Goal: Check status: Check status

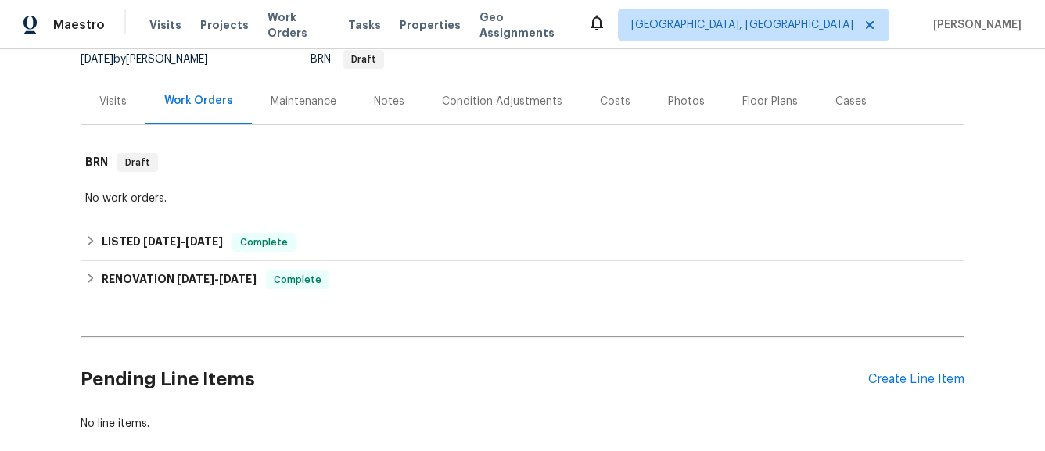
scroll to position [160, 0]
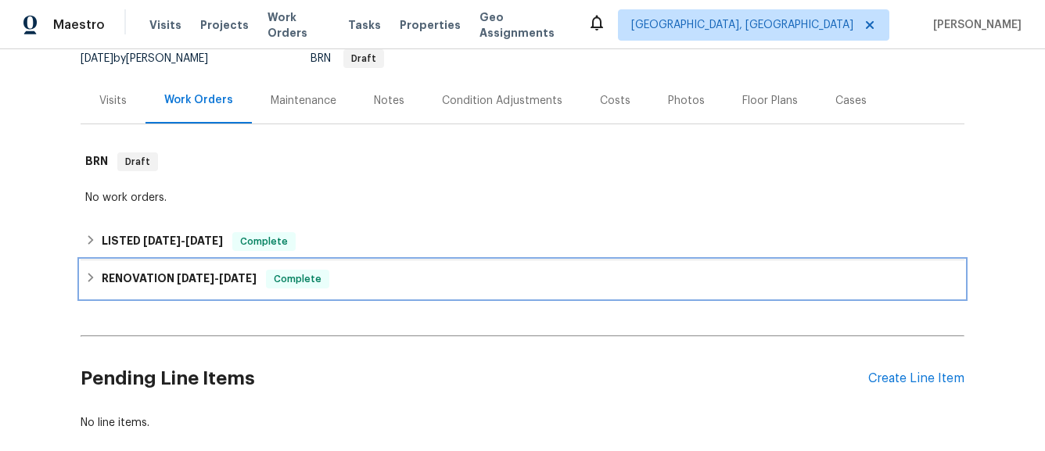
click at [102, 286] on h6 "RENOVATION [DATE] - [DATE]" at bounding box center [179, 279] width 155 height 19
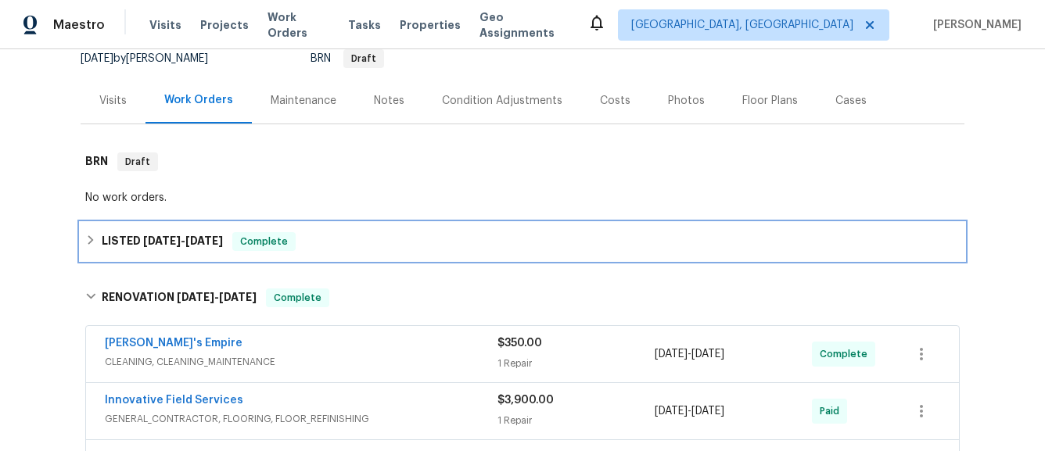
click at [93, 243] on icon at bounding box center [90, 240] width 11 height 11
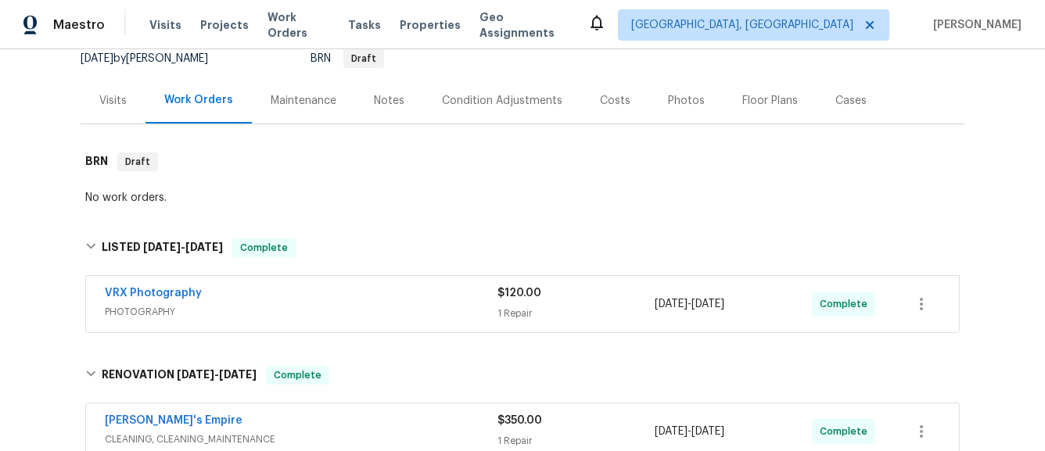
click at [266, 311] on span "PHOTOGRAPHY" at bounding box center [301, 312] width 393 height 16
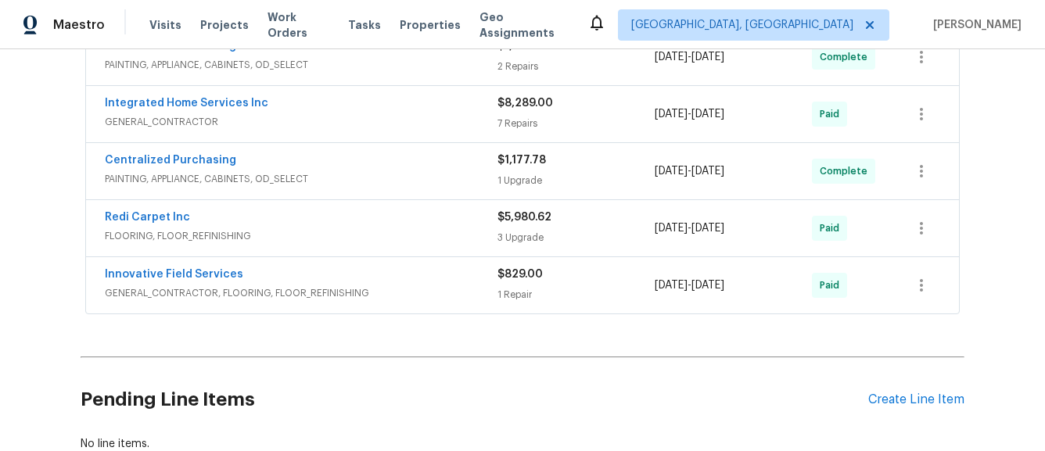
scroll to position [965, 0]
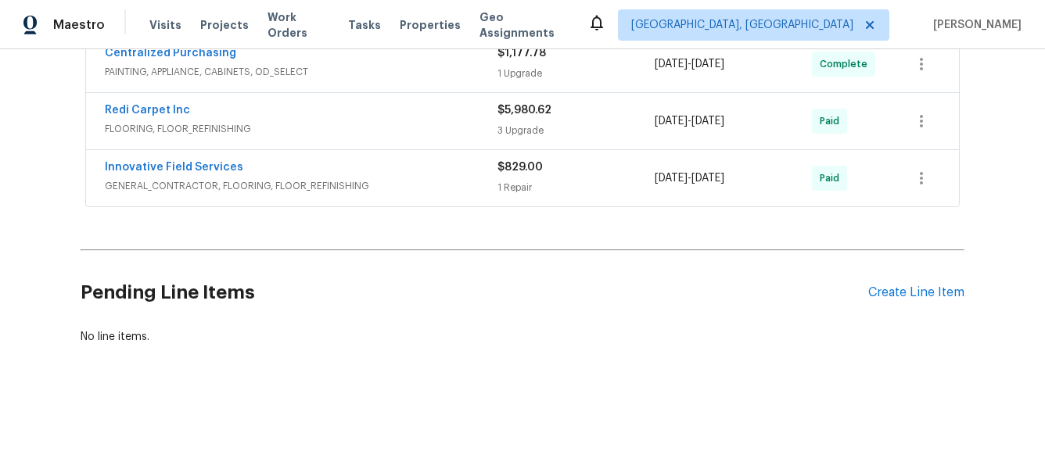
click at [376, 182] on span "GENERAL_CONTRACTOR, FLOORING, FLOOR_REFINISHING" at bounding box center [301, 186] width 393 height 16
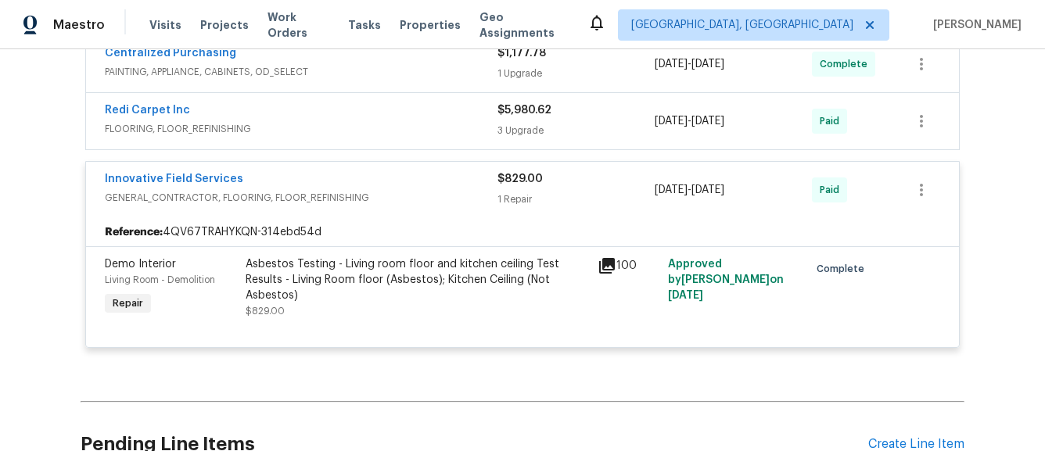
click at [383, 136] on span "FLOORING, FLOOR_REFINISHING" at bounding box center [301, 129] width 393 height 16
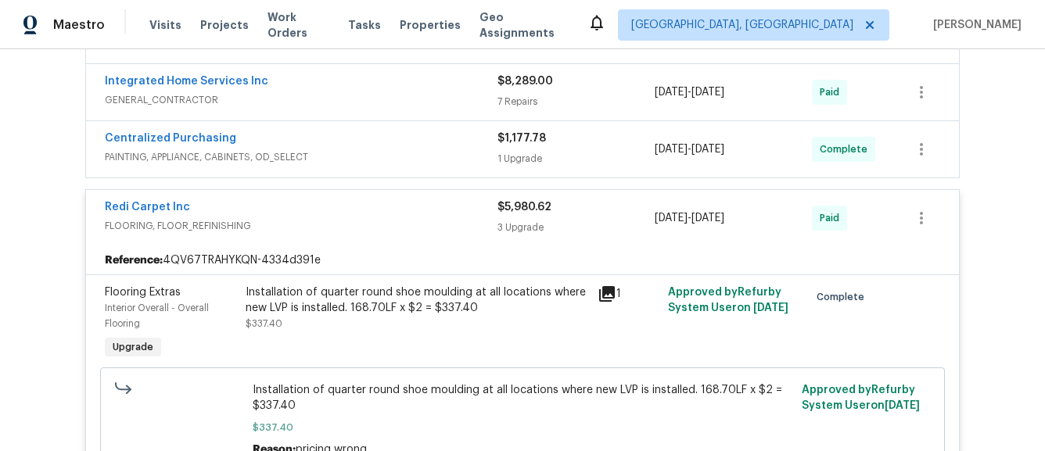
click at [382, 157] on span "PAINTING, APPLIANCE, CABINETS, OD_SELECT" at bounding box center [301, 157] width 393 height 16
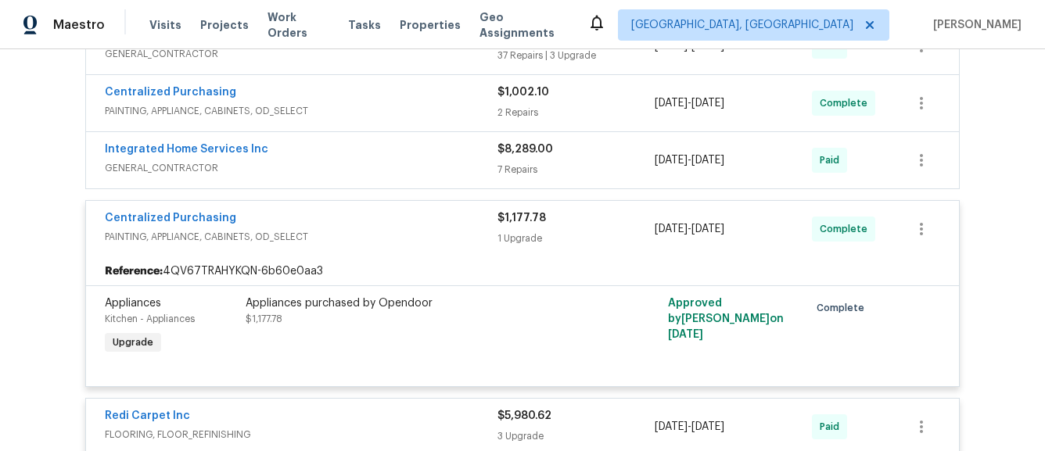
scroll to position [800, 0]
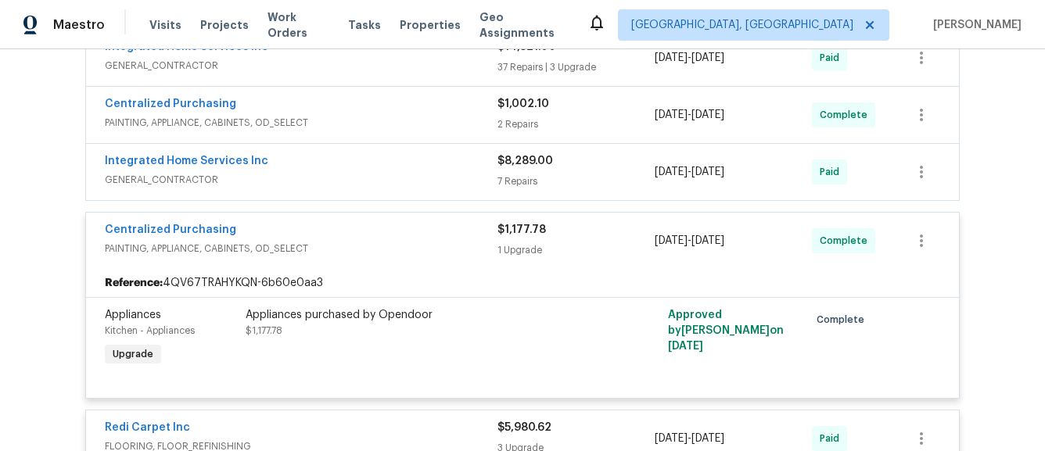
click at [381, 168] on div "Integrated Home Services Inc" at bounding box center [301, 162] width 393 height 19
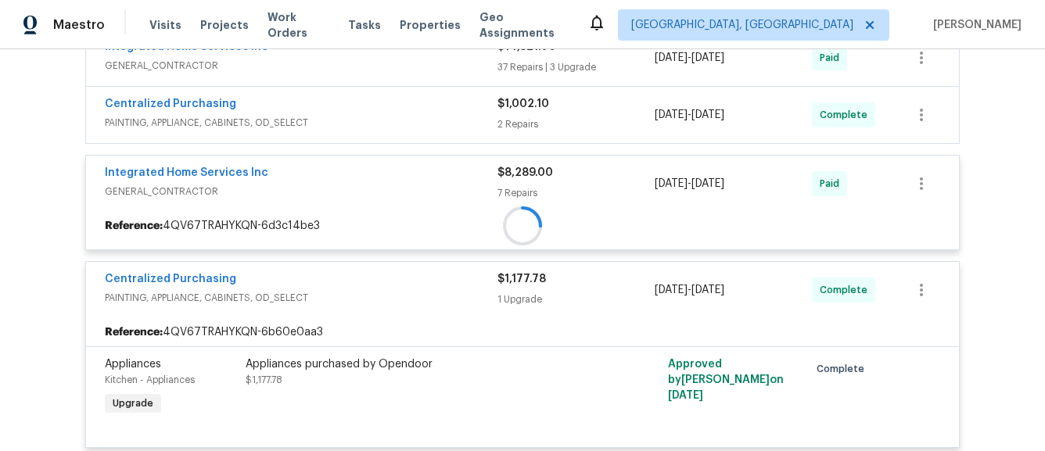
click at [390, 212] on div at bounding box center [522, 226] width 873 height 28
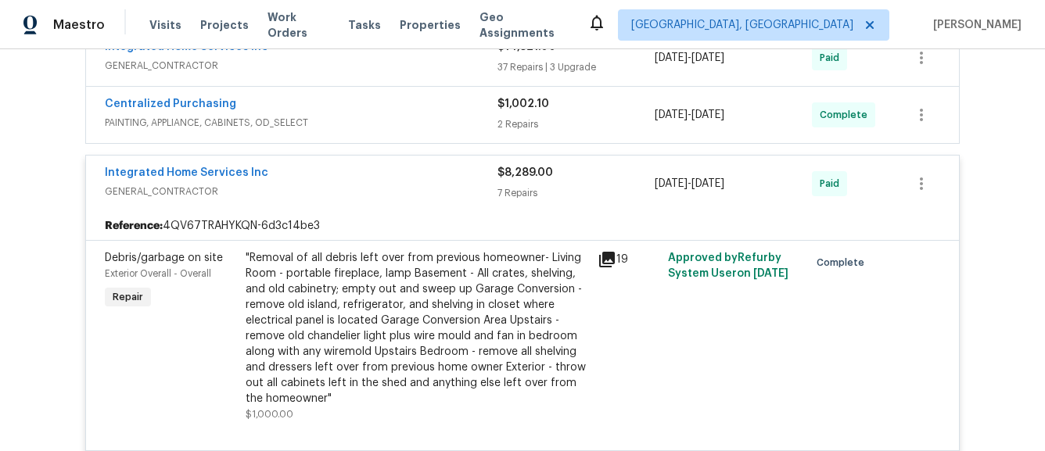
click at [390, 127] on span "PAINTING, APPLIANCE, CABINETS, OD_SELECT" at bounding box center [301, 123] width 393 height 16
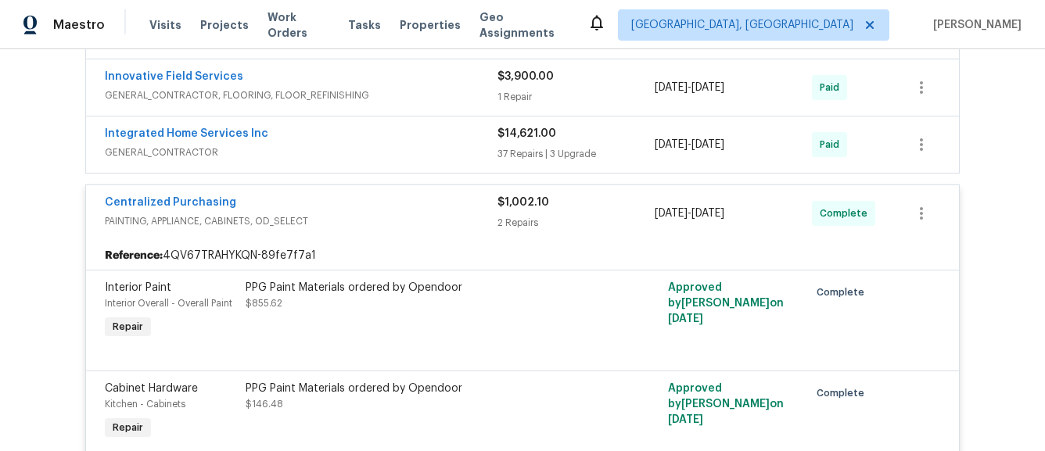
click at [388, 132] on div "Integrated Home Services Inc" at bounding box center [301, 135] width 393 height 19
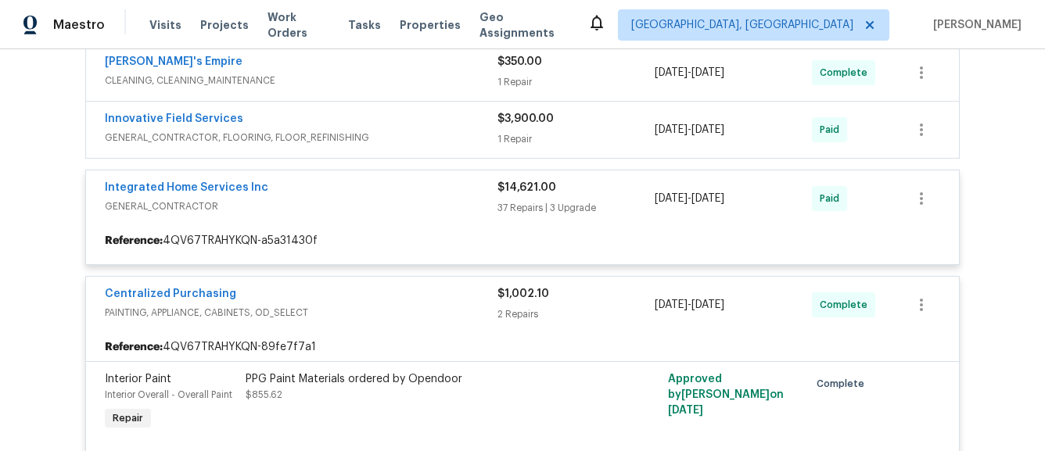
scroll to position [631, 0]
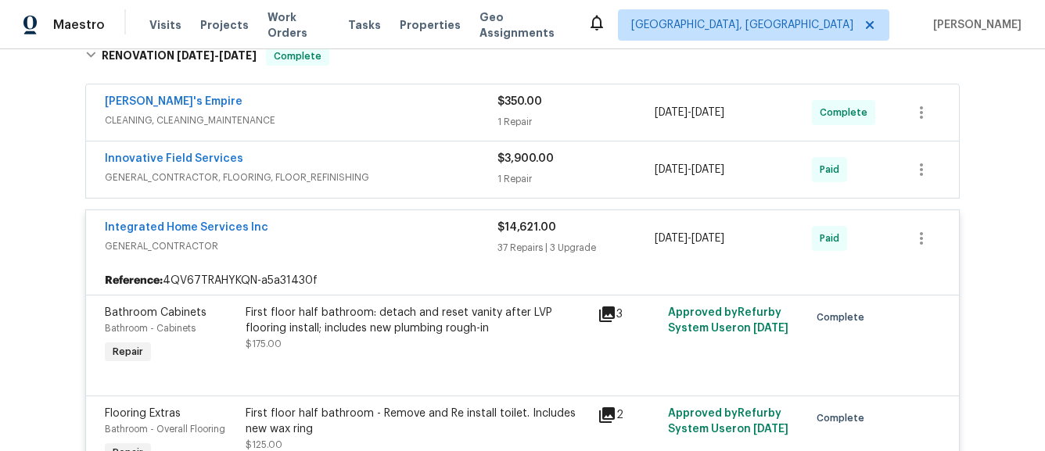
click at [373, 171] on span "GENERAL_CONTRACTOR, FLOORING, FLOOR_REFINISHING" at bounding box center [301, 178] width 393 height 16
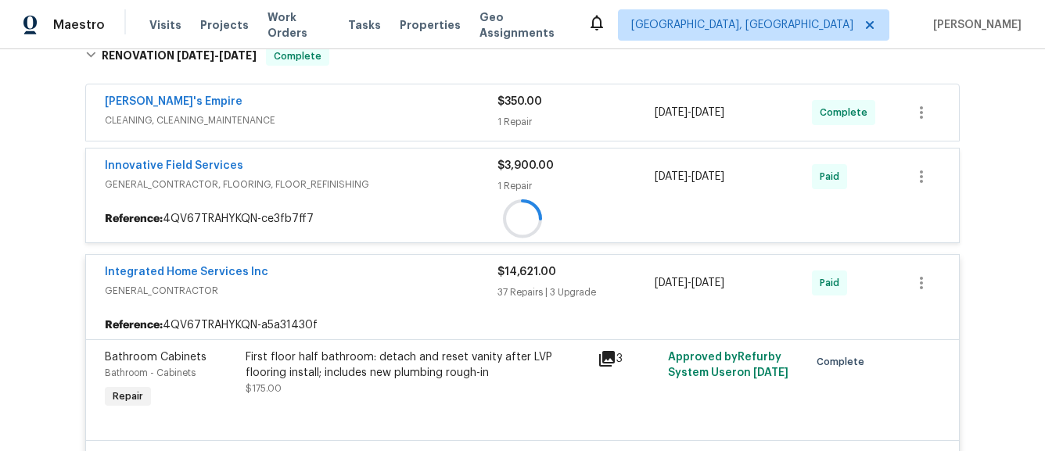
click at [384, 120] on span "CLEANING, CLEANING_MAINTENANCE" at bounding box center [301, 121] width 393 height 16
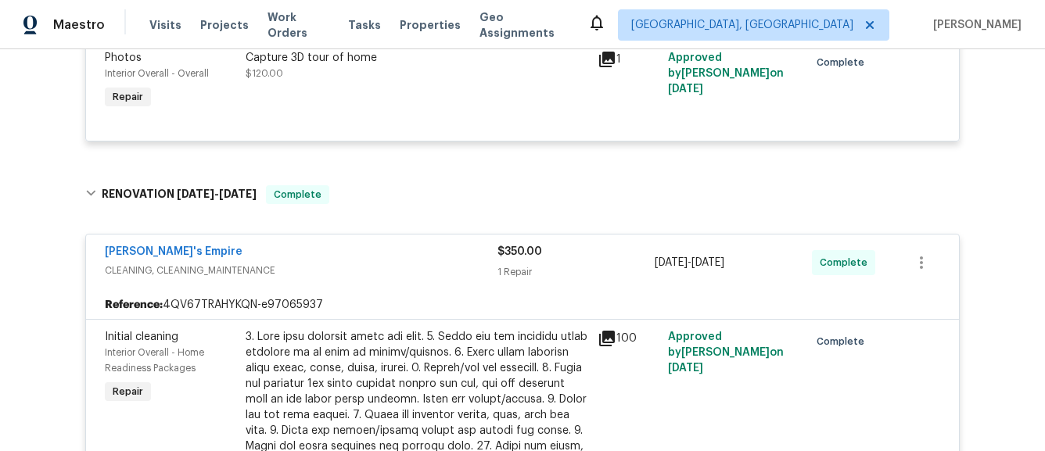
scroll to position [0, 0]
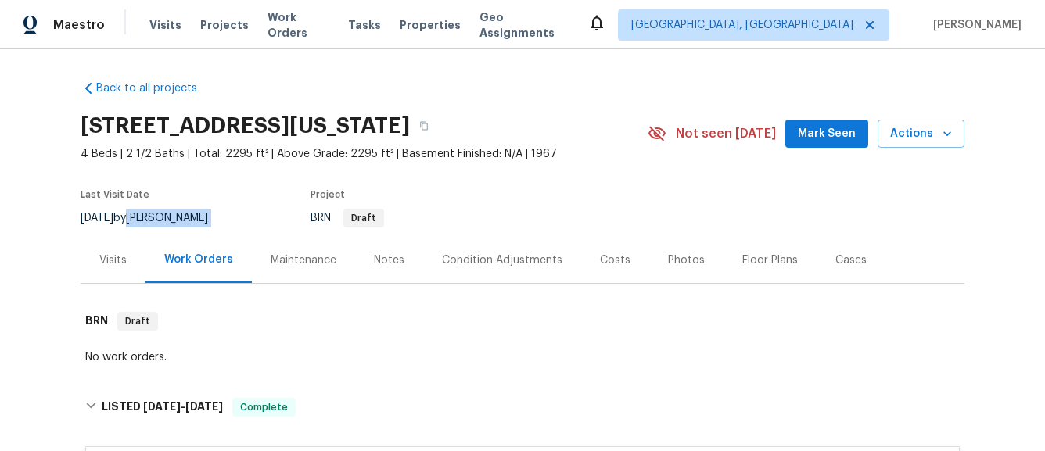
drag, startPoint x: 230, startPoint y: 214, endPoint x: 153, endPoint y: 219, distance: 77.6
click at [153, 219] on div "[DATE] by [PERSON_NAME]" at bounding box center [154, 218] width 146 height 19
copy div "[PERSON_NAME]"
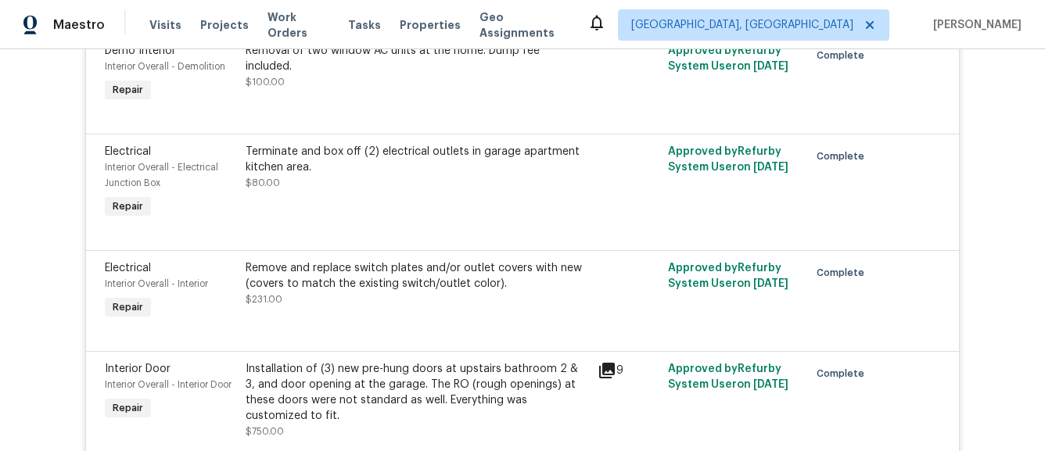
scroll to position [3224, 0]
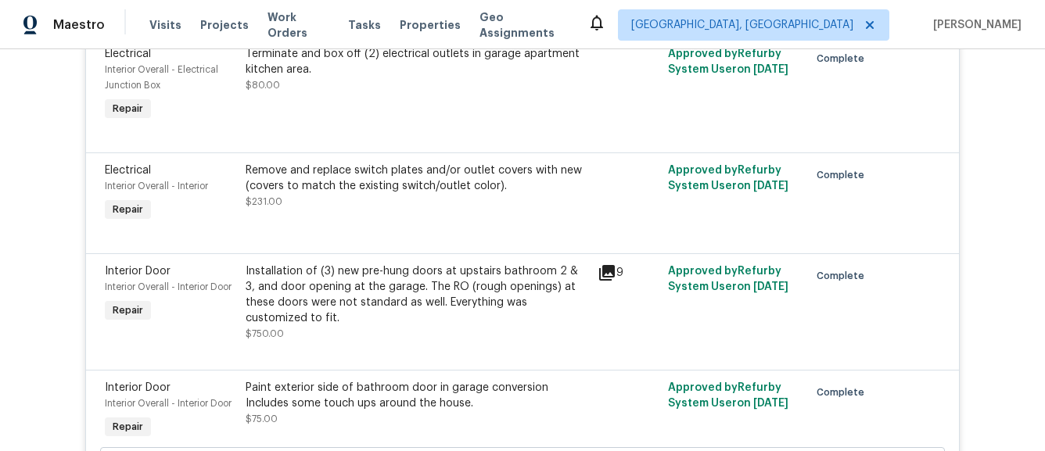
click at [441, 303] on div "Installation of (3) new pre-hung doors at upstairs bathroom 2 & 3, and door ope…" at bounding box center [417, 295] width 343 height 63
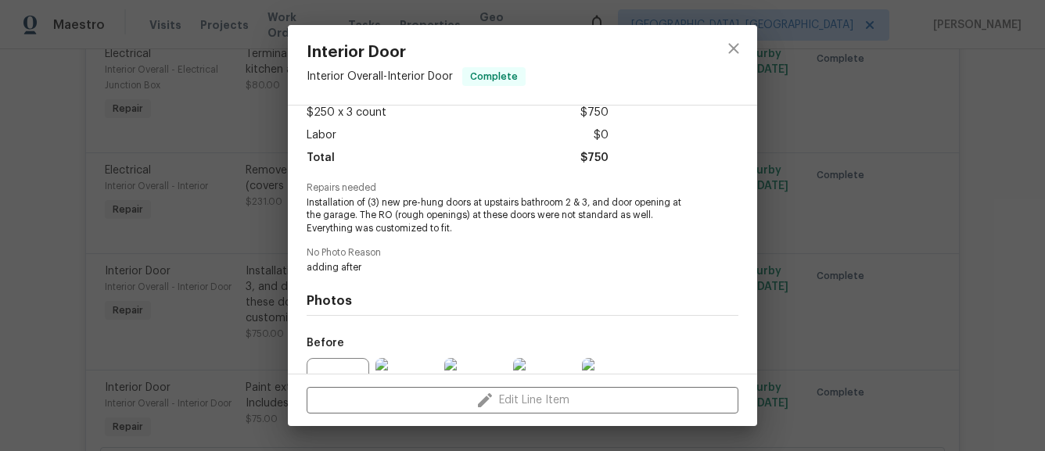
scroll to position [256, 0]
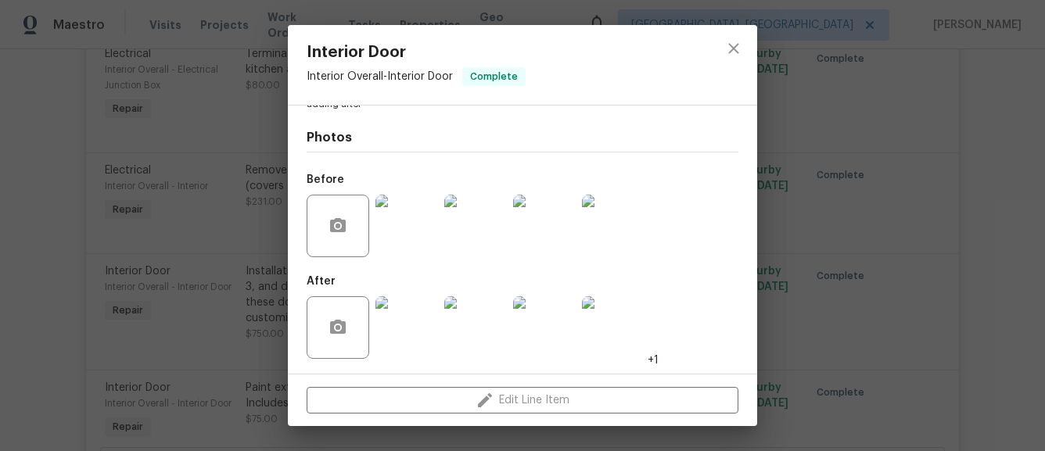
click at [412, 228] on img at bounding box center [407, 226] width 63 height 63
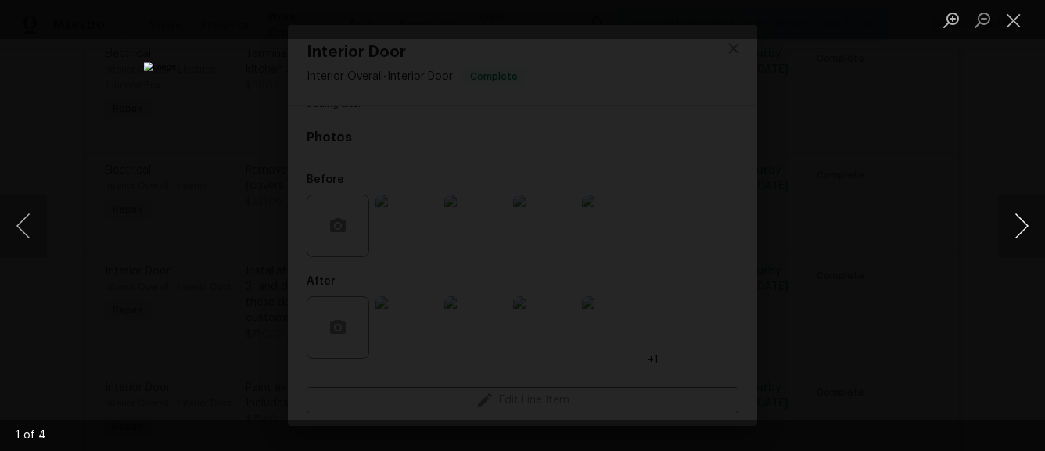
click at [1021, 231] on button "Next image" at bounding box center [1021, 226] width 47 height 63
click at [1021, 230] on button "Next image" at bounding box center [1021, 226] width 47 height 63
click at [1024, 214] on button "Next image" at bounding box center [1021, 226] width 47 height 63
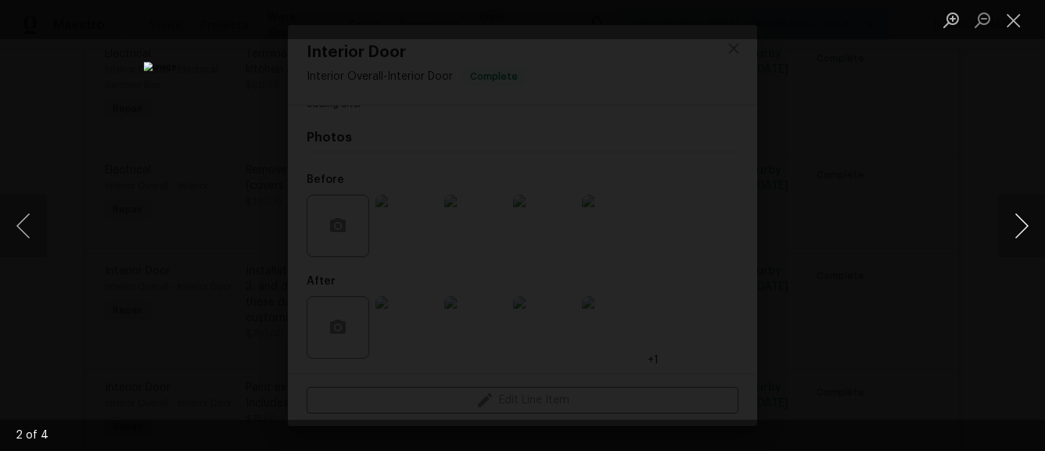
click at [1024, 214] on button "Next image" at bounding box center [1021, 226] width 47 height 63
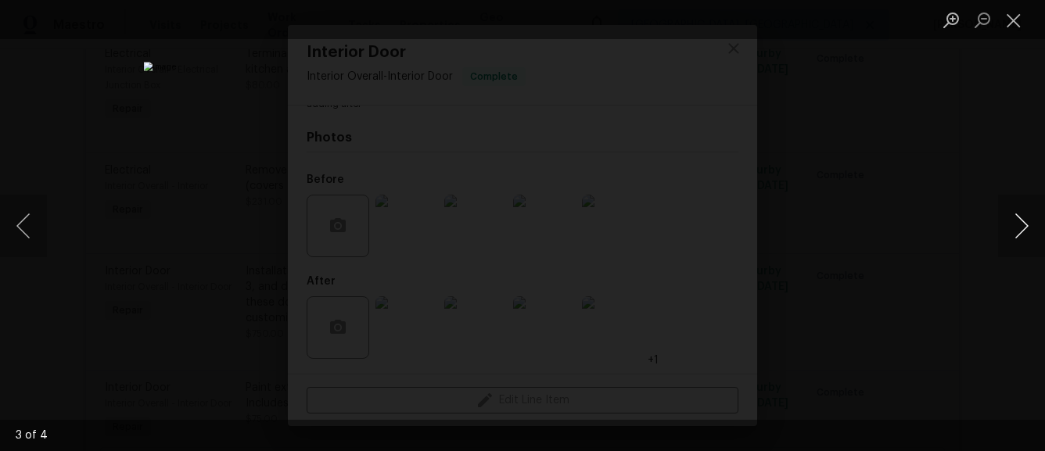
click at [1024, 214] on button "Next image" at bounding box center [1021, 226] width 47 height 63
click at [852, 192] on div "Lightbox" at bounding box center [522, 225] width 1045 height 451
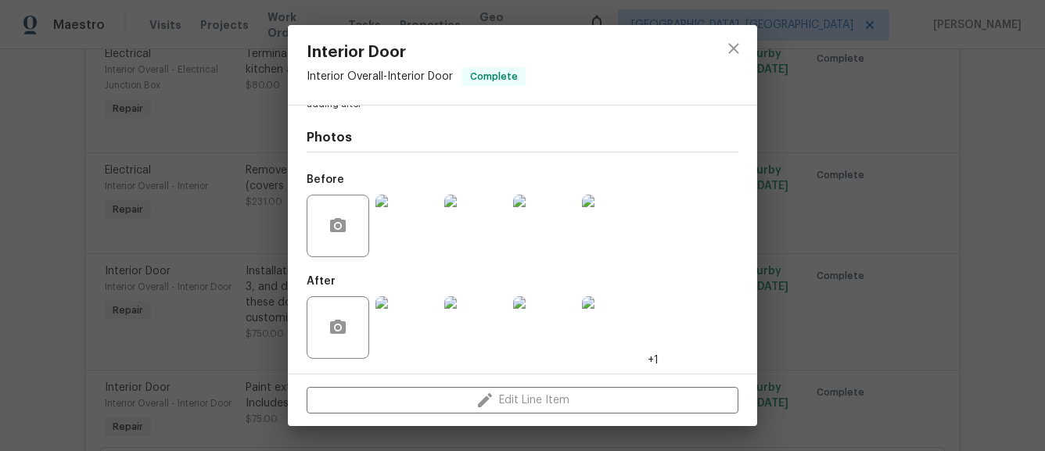
click at [419, 336] on img at bounding box center [407, 328] width 63 height 63
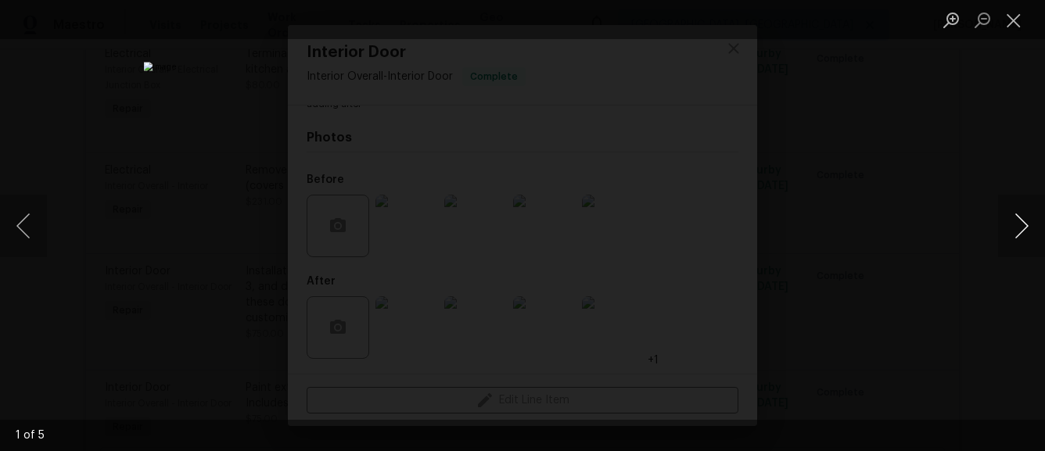
click at [1002, 211] on button "Next image" at bounding box center [1021, 226] width 47 height 63
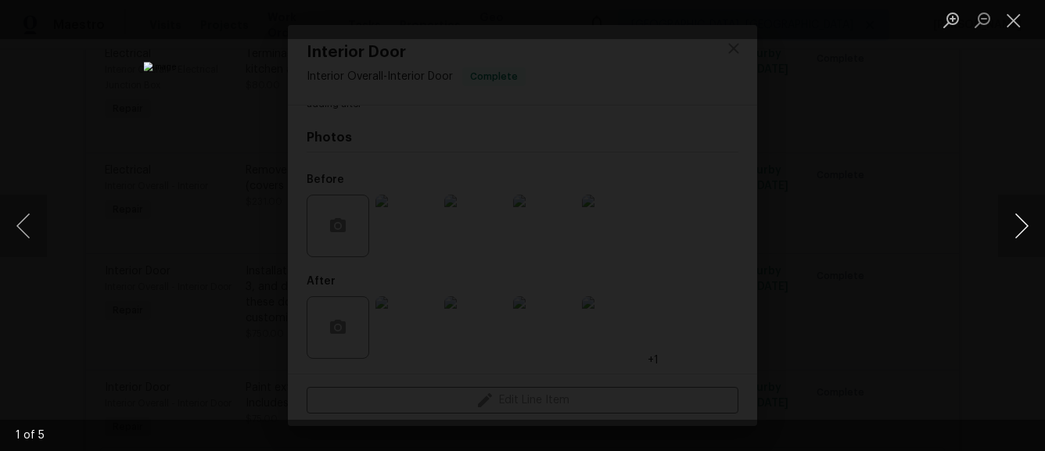
click at [1002, 211] on button "Next image" at bounding box center [1021, 226] width 47 height 63
click at [908, 207] on div "Lightbox" at bounding box center [522, 225] width 1045 height 451
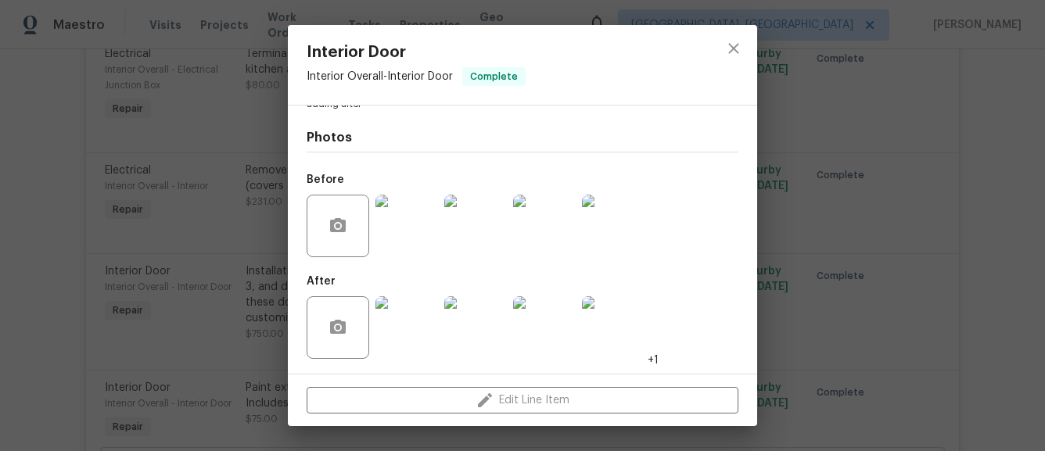
click at [726, 70] on div at bounding box center [733, 65] width 47 height 80
click at [735, 43] on icon "close" at bounding box center [733, 48] width 19 height 19
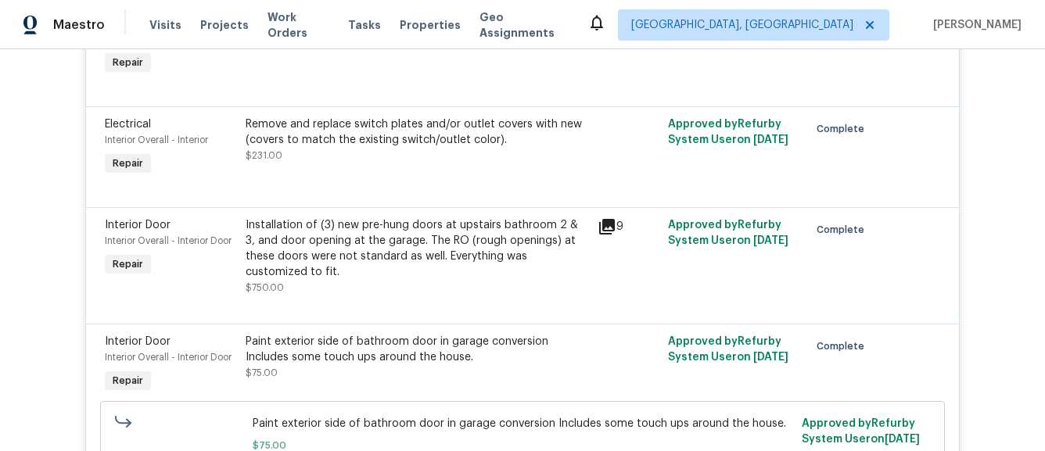
scroll to position [4647, 0]
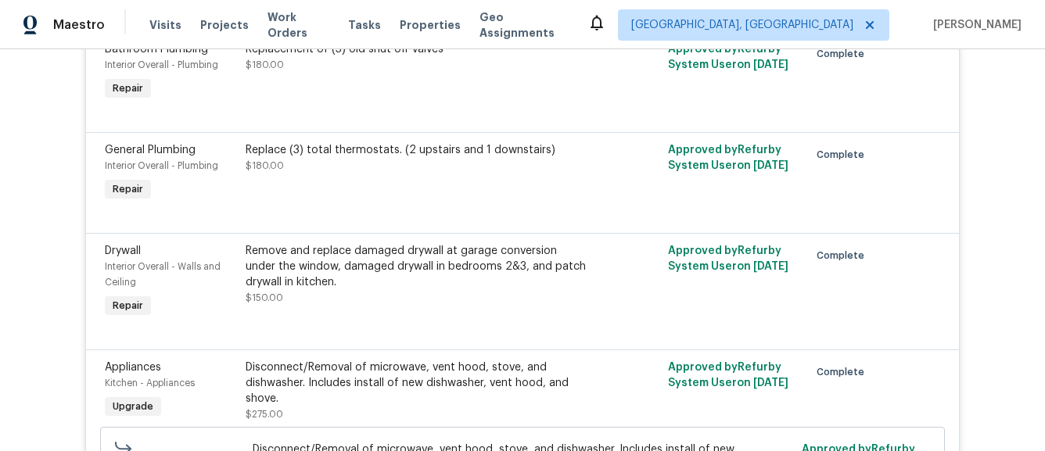
click at [475, 291] on div "Remove and replace damaged drywall at garage conversion under the window, damag…" at bounding box center [417, 274] width 343 height 63
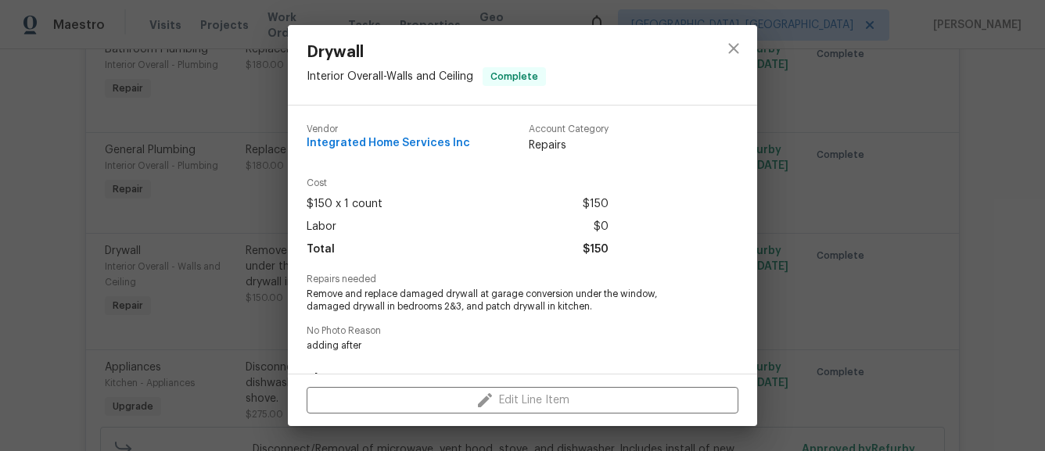
click at [380, 288] on span "Remove and replace damaged drywall at garage conversion under the window, damag…" at bounding box center [501, 301] width 389 height 27
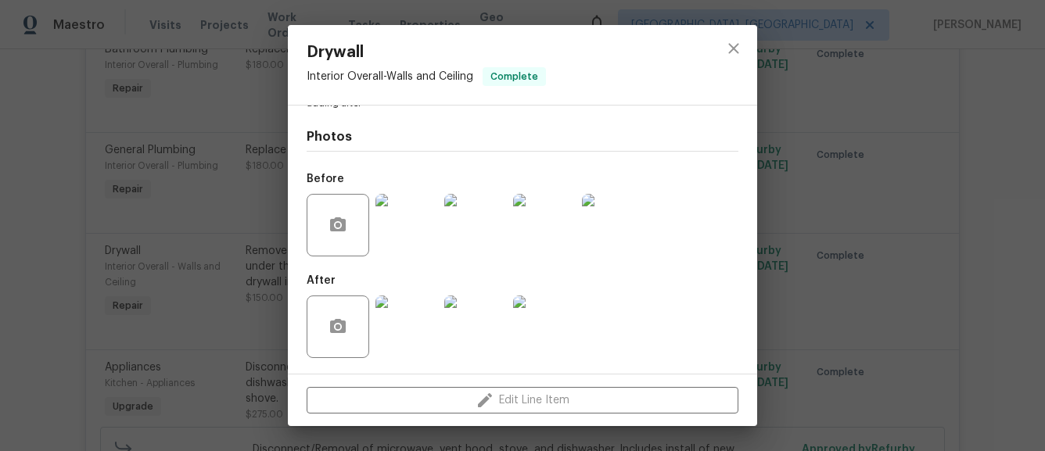
click at [389, 242] on img at bounding box center [407, 225] width 63 height 63
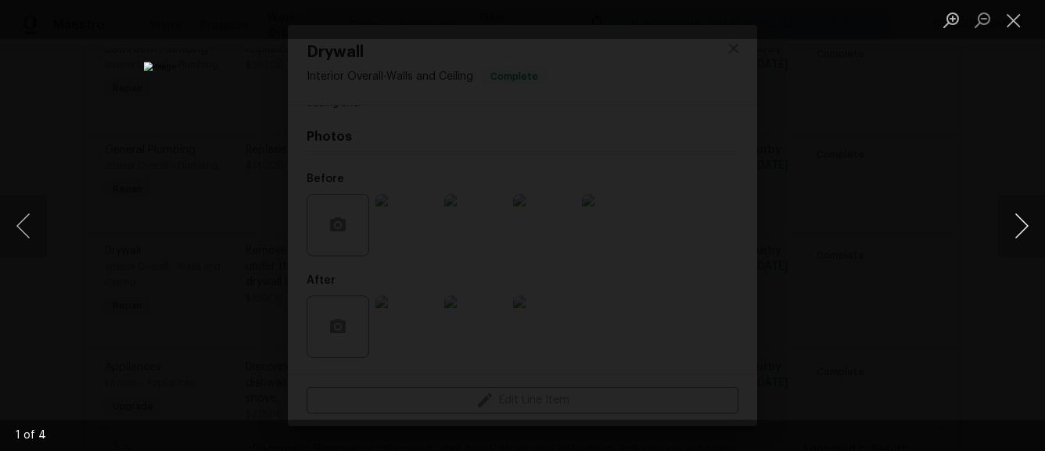
click at [1021, 227] on button "Next image" at bounding box center [1021, 226] width 47 height 63
click at [1021, 228] on button "Next image" at bounding box center [1021, 226] width 47 height 63
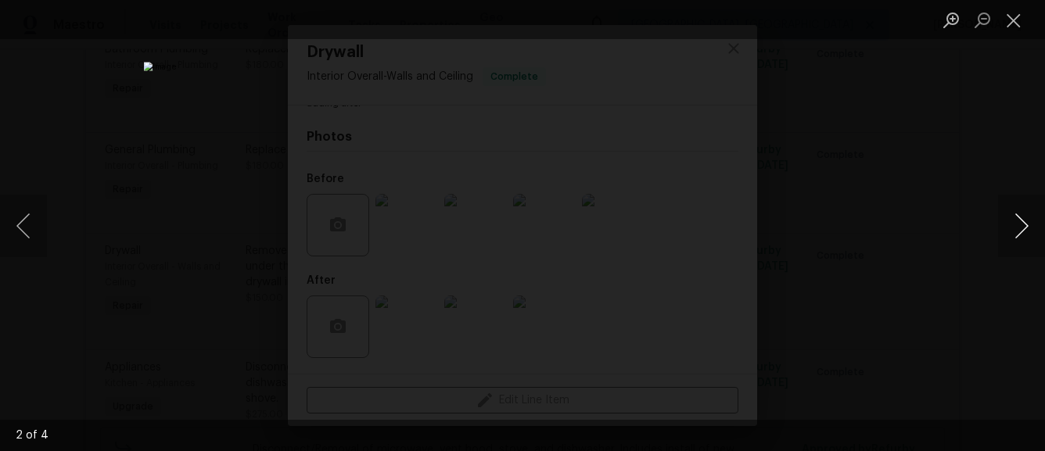
click at [1021, 228] on button "Next image" at bounding box center [1021, 226] width 47 height 63
click at [847, 287] on div "Lightbox" at bounding box center [522, 225] width 1045 height 451
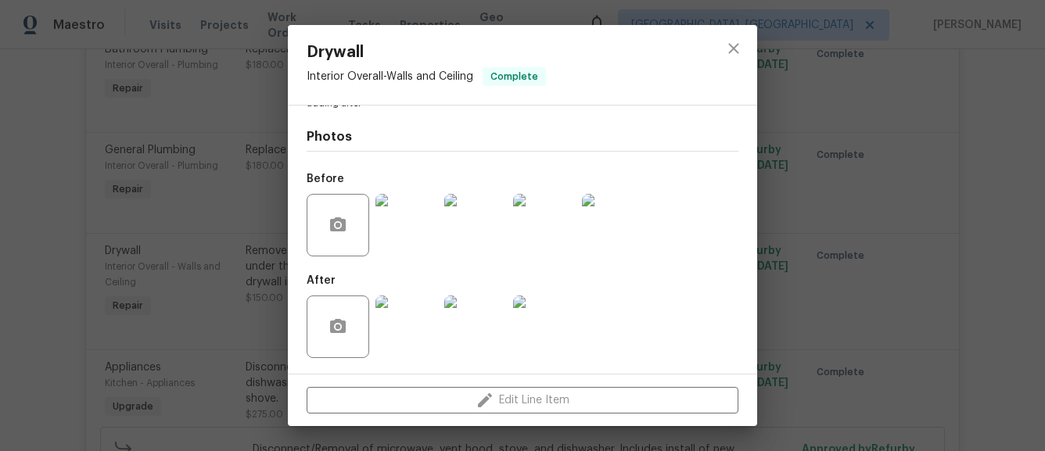
click at [428, 325] on img at bounding box center [407, 327] width 63 height 63
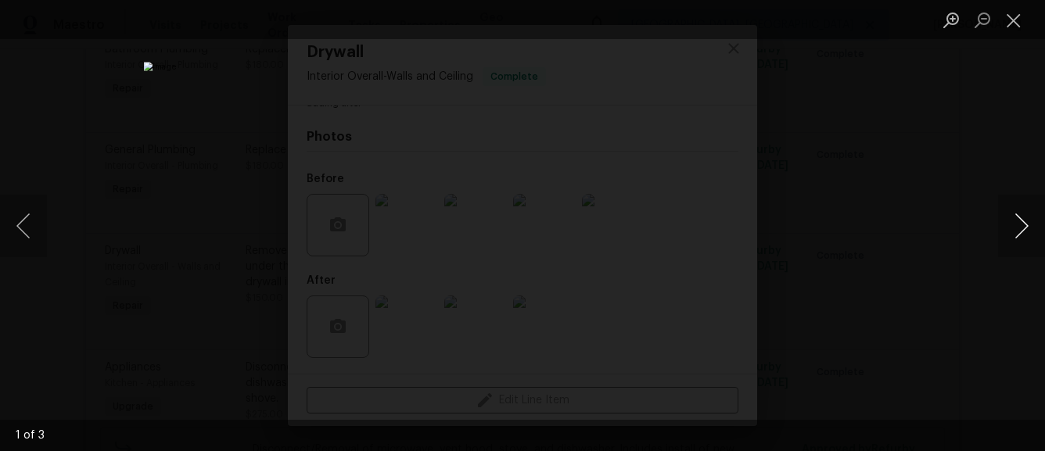
click at [1015, 236] on button "Next image" at bounding box center [1021, 226] width 47 height 63
click at [889, 167] on div "Lightbox" at bounding box center [522, 225] width 1045 height 451
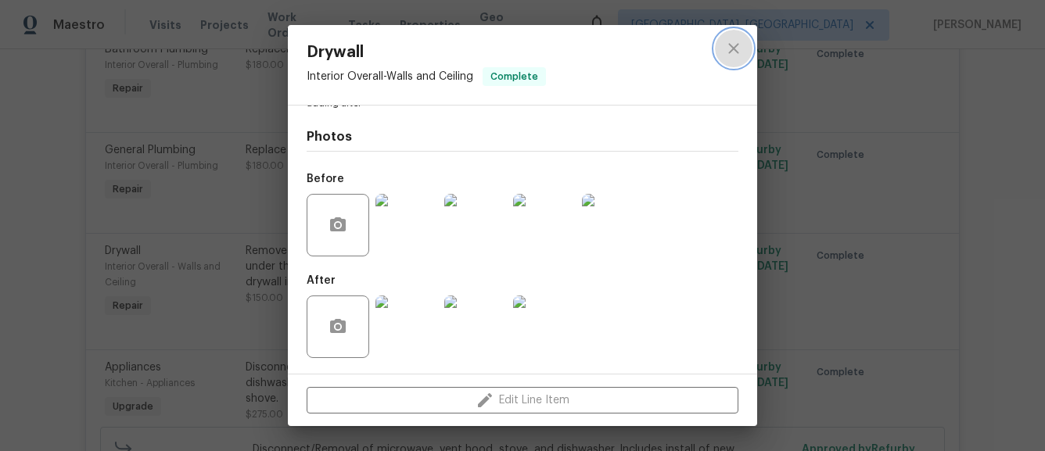
click at [734, 49] on icon "close" at bounding box center [733, 48] width 19 height 19
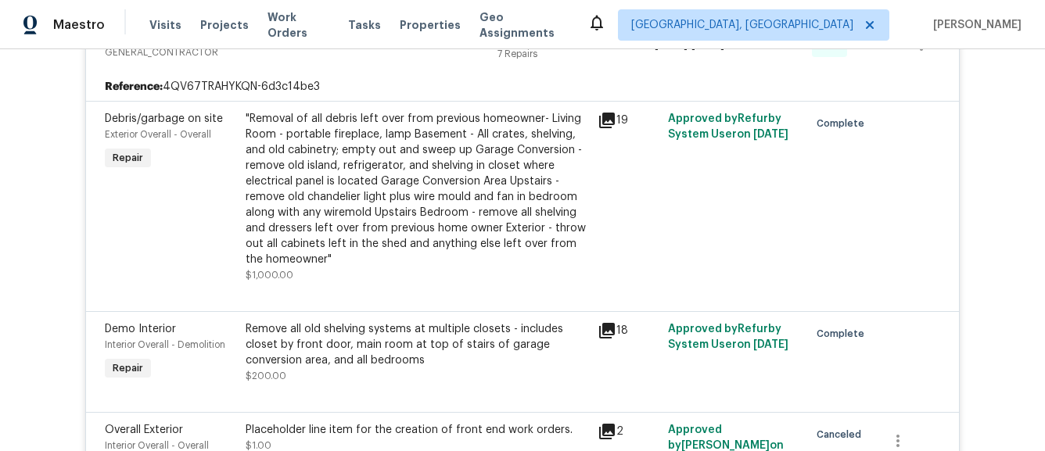
scroll to position [6336, 0]
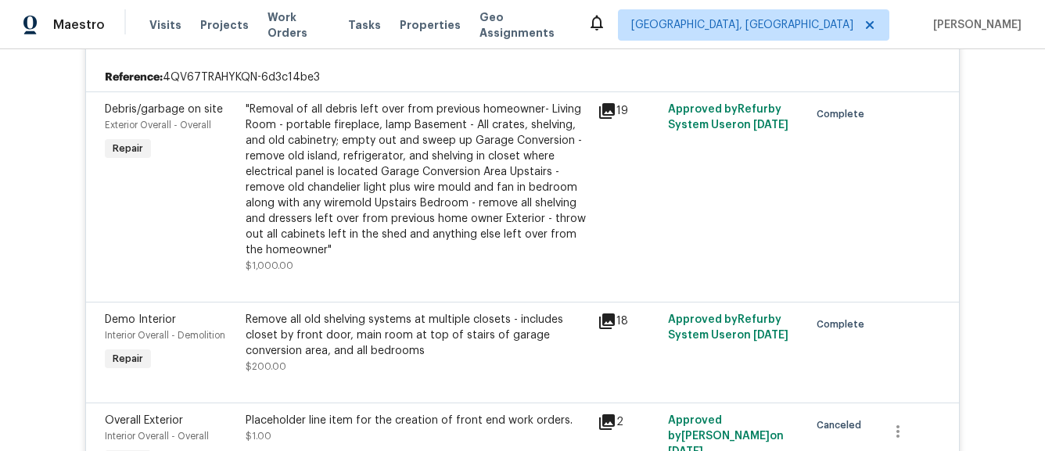
click at [613, 100] on div "Debris/garbage on site Exterior Overall - Overall Repair "Removal of all debris…" at bounding box center [522, 197] width 873 height 210
click at [610, 106] on icon at bounding box center [607, 111] width 19 height 19
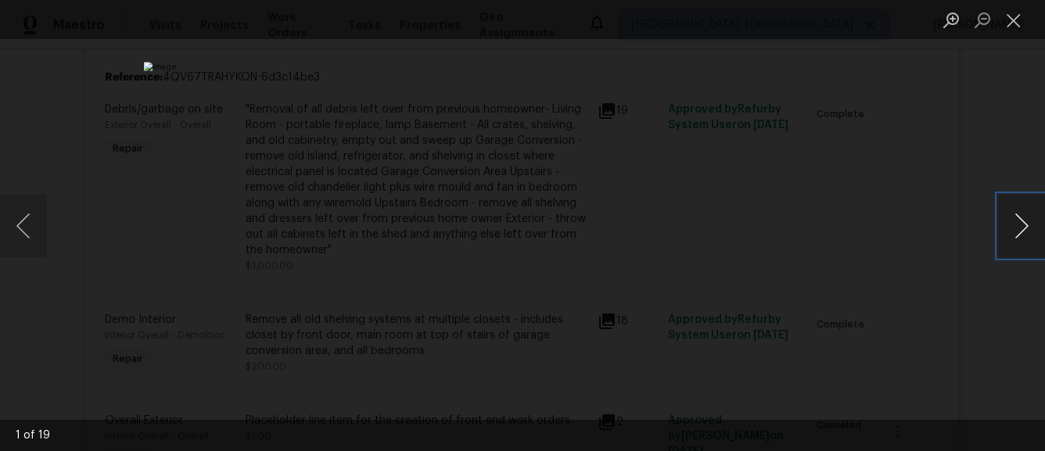
click at [998, 244] on button "Next image" at bounding box center [1021, 226] width 47 height 63
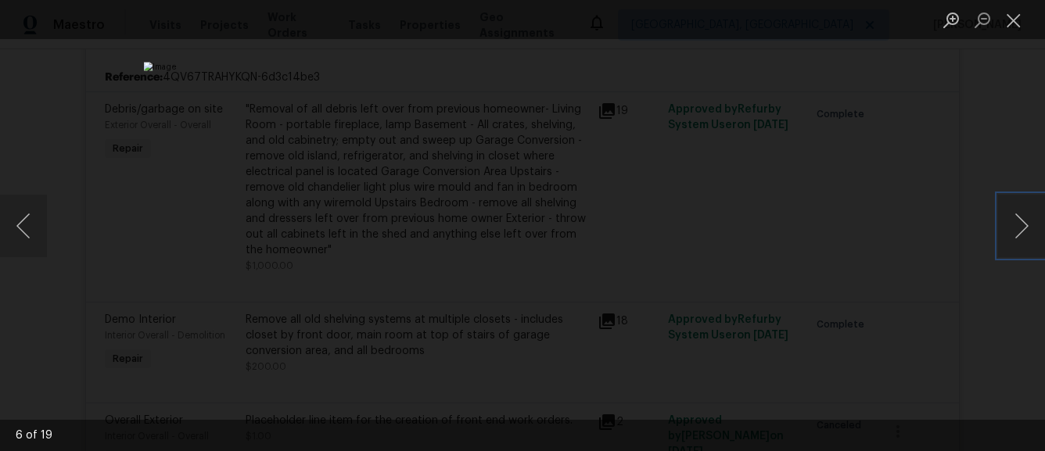
click at [706, 67] on img "Lightbox" at bounding box center [523, 225] width 758 height 327
click at [1019, 244] on button "Next image" at bounding box center [1021, 226] width 47 height 63
click at [6, 227] on button "Previous image" at bounding box center [23, 226] width 47 height 63
click at [1016, 224] on button "Next image" at bounding box center [1021, 226] width 47 height 63
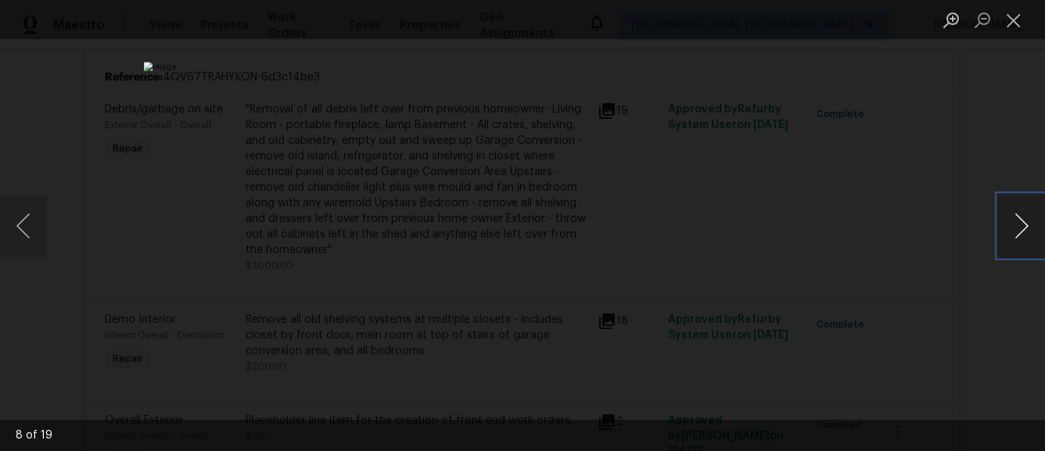
click at [1016, 224] on button "Next image" at bounding box center [1021, 226] width 47 height 63
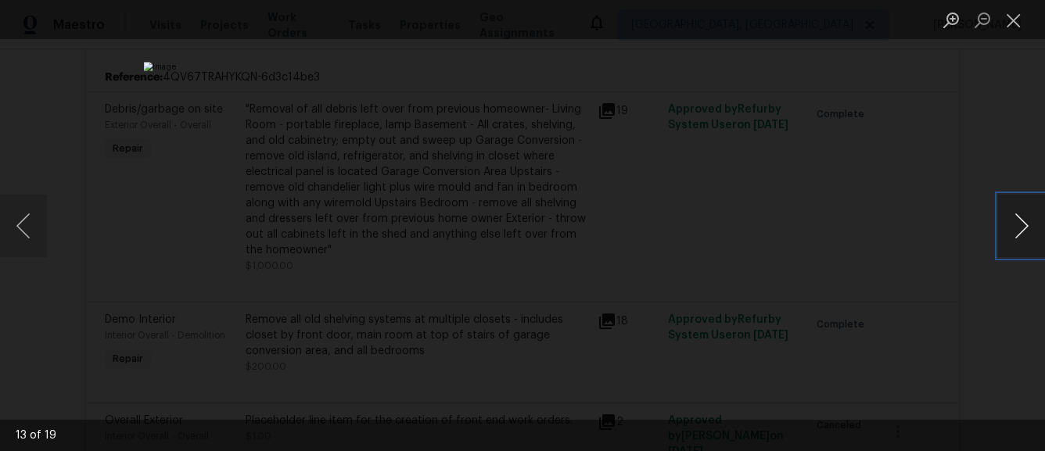
click at [1016, 224] on button "Next image" at bounding box center [1021, 226] width 47 height 63
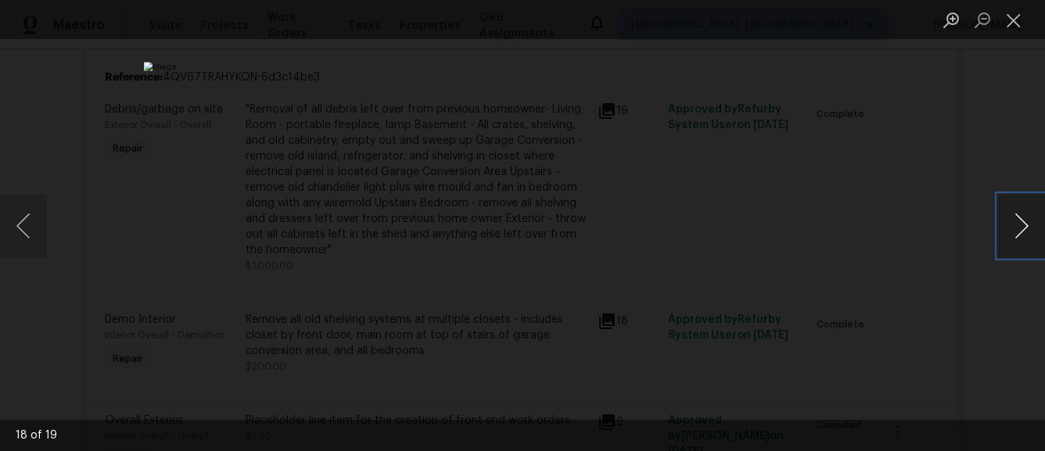
click at [1016, 224] on button "Next image" at bounding box center [1021, 226] width 47 height 63
click at [16, 212] on button "Previous image" at bounding box center [23, 226] width 47 height 63
click at [1012, 247] on button "Next image" at bounding box center [1021, 226] width 47 height 63
